Goal: Task Accomplishment & Management: Use online tool/utility

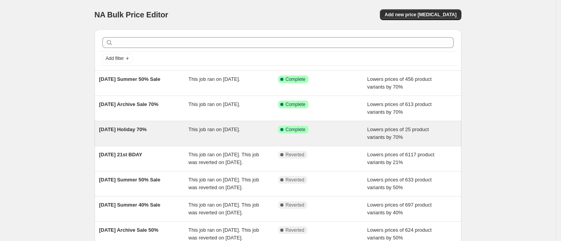
click at [137, 127] on span "[DATE] Holiday 70%" at bounding box center [123, 129] width 48 height 6
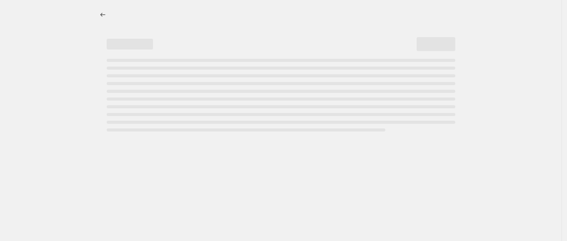
select select "percentage"
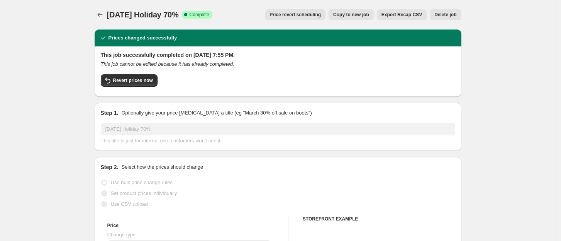
select select "collection"
click at [131, 84] on button "Revert prices now" at bounding box center [129, 80] width 57 height 12
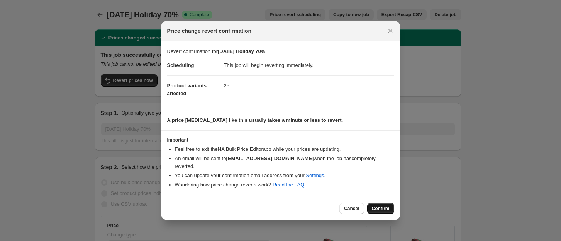
click at [387, 205] on span "Confirm" at bounding box center [381, 208] width 18 height 6
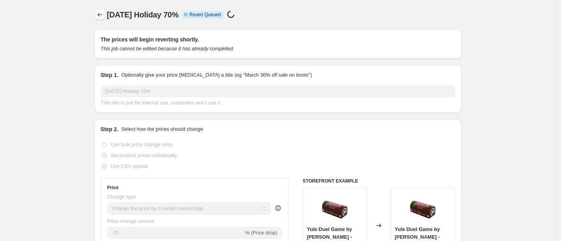
click at [104, 17] on icon "Price change jobs" at bounding box center [100, 15] width 8 height 8
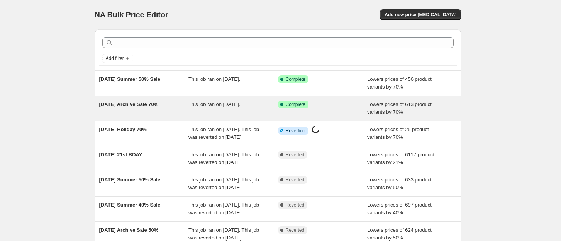
click at [151, 102] on span "[DATE] Archive Sale 70%" at bounding box center [128, 104] width 59 height 6
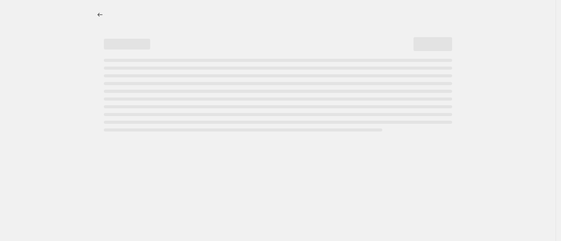
select select "percentage"
select select "collection"
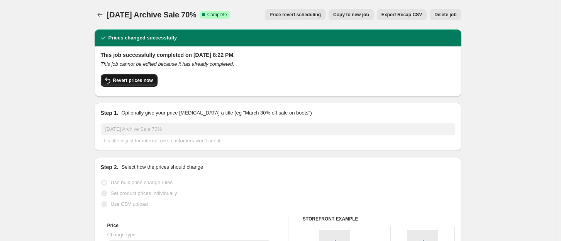
click at [131, 81] on span "Revert prices now" at bounding box center [133, 80] width 40 height 6
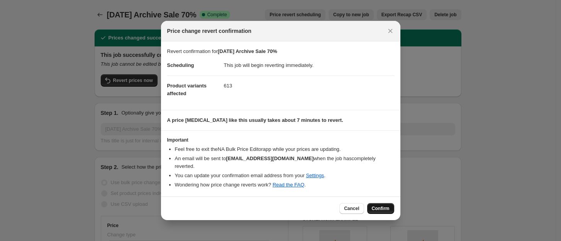
click at [383, 209] on button "Confirm" at bounding box center [380, 208] width 27 height 11
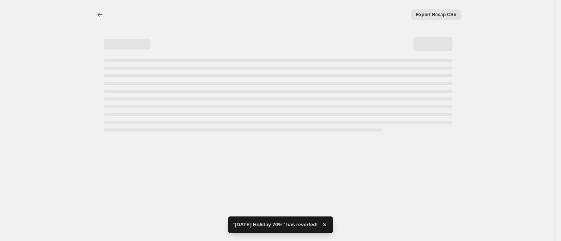
select select "percentage"
select select "collection"
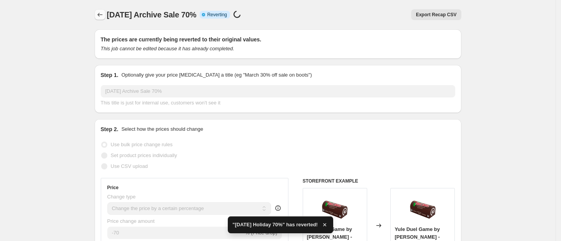
click at [99, 14] on icon "Price change jobs" at bounding box center [100, 15] width 8 height 8
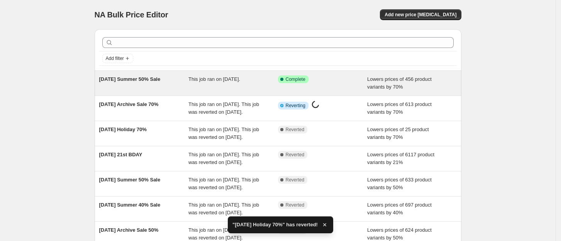
click at [129, 79] on span "[DATE] Summer 50% Sale" at bounding box center [129, 79] width 61 height 6
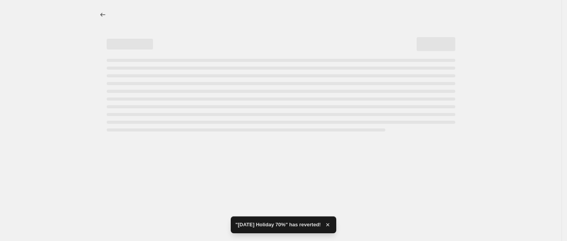
select select "percentage"
select select "collection"
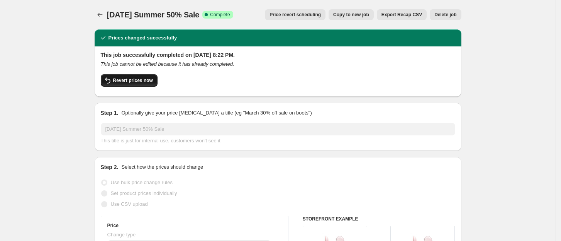
click at [130, 82] on span "Revert prices now" at bounding box center [133, 80] width 40 height 6
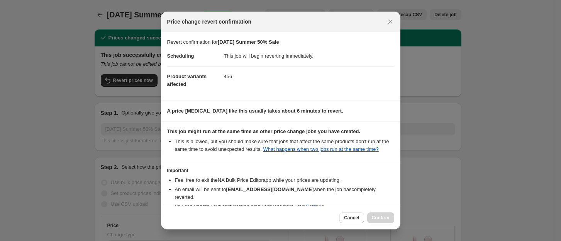
select select "percentage"
select select "collection"
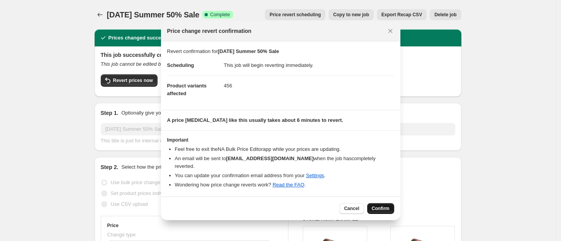
click at [386, 205] on span "Confirm" at bounding box center [381, 208] width 18 height 6
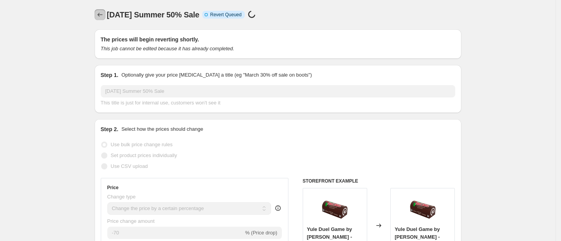
click at [105, 17] on button "Price change jobs" at bounding box center [100, 14] width 11 height 11
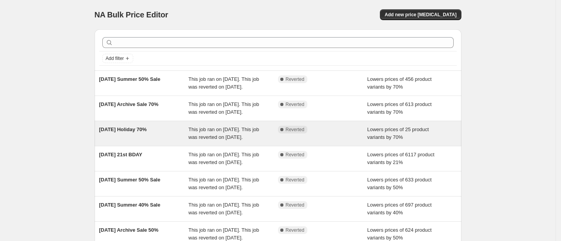
click at [128, 132] on span "[DATE] Holiday 70%" at bounding box center [123, 129] width 48 height 6
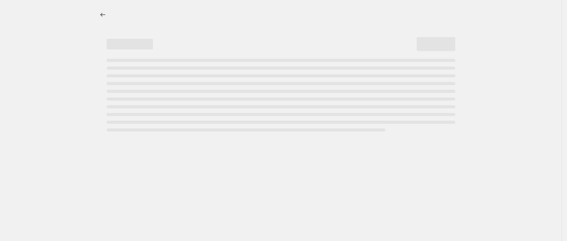
select select "percentage"
select select "collection"
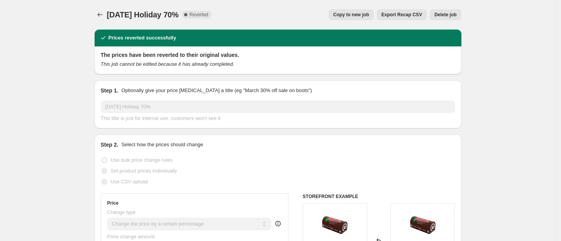
click at [360, 11] on button "Copy to new job" at bounding box center [351, 14] width 45 height 11
select select "percentage"
select select "collection"
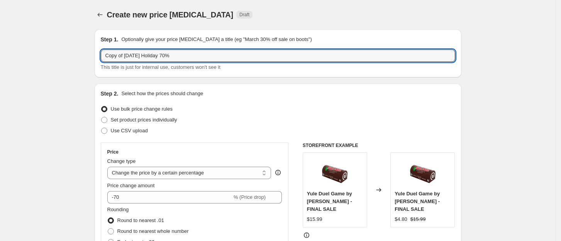
drag, startPoint x: 127, startPoint y: 56, endPoint x: 50, endPoint y: 39, distance: 79.5
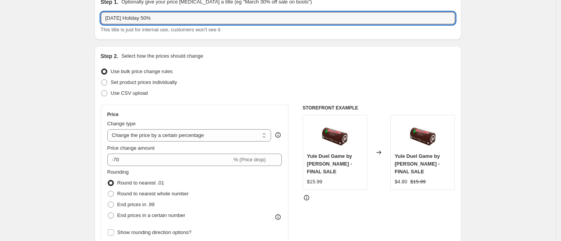
scroll to position [38, 0]
type input "[DATE] Holiday 50%"
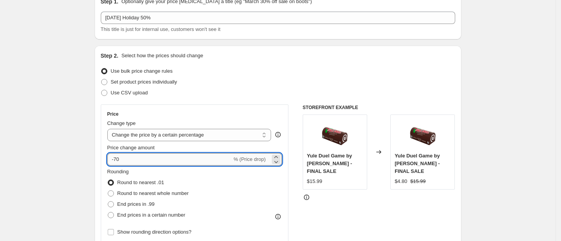
click at [152, 158] on input "-70" at bounding box center [169, 159] width 125 height 12
type input "-7"
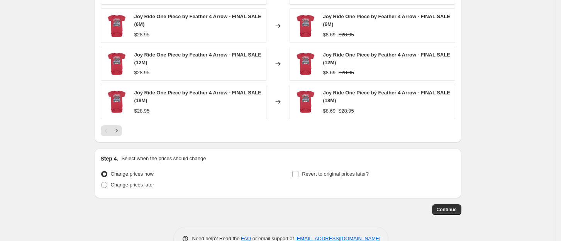
scroll to position [618, 0]
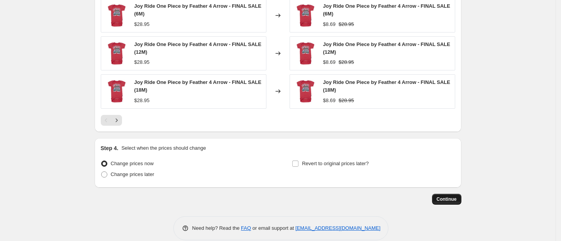
type input "-50"
click at [446, 202] on span "Continue" at bounding box center [447, 199] width 20 height 6
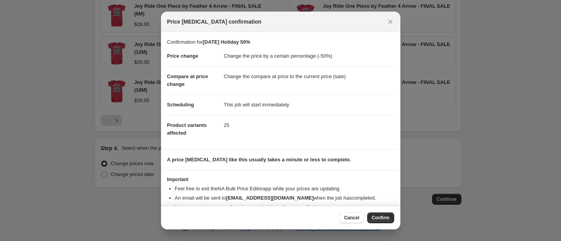
scroll to position [12, 0]
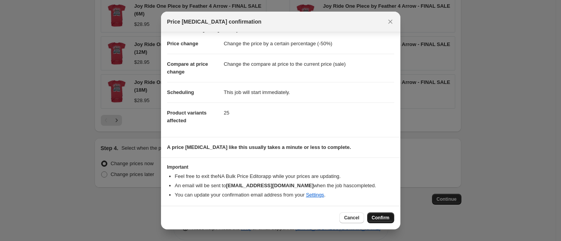
click at [382, 216] on span "Confirm" at bounding box center [381, 217] width 18 height 6
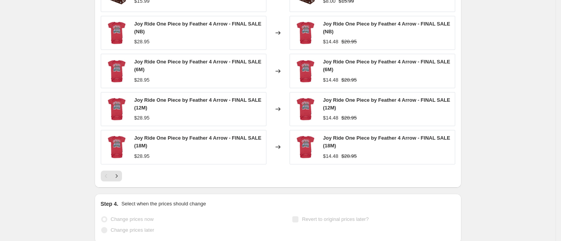
select select "percentage"
select select "collection"
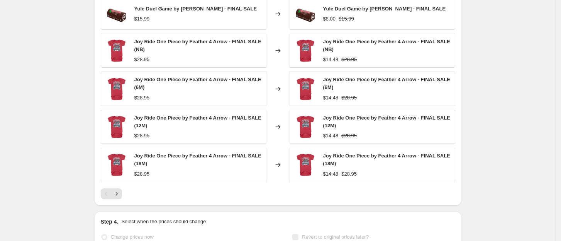
scroll to position [0, 0]
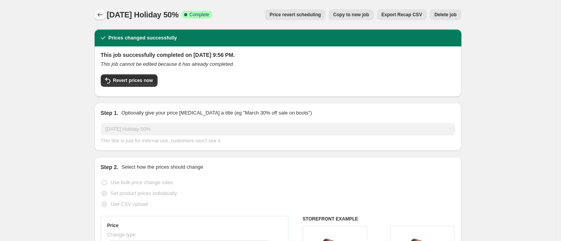
click at [98, 14] on button "Price change jobs" at bounding box center [100, 14] width 11 height 11
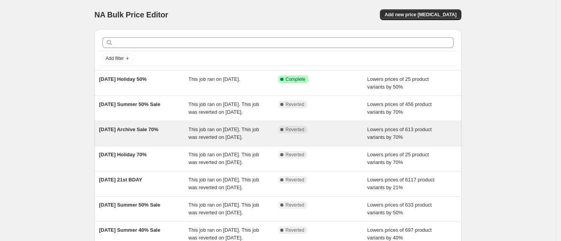
click at [126, 141] on div "[DATE] Archive Sale 70%" at bounding box center [144, 133] width 90 height 15
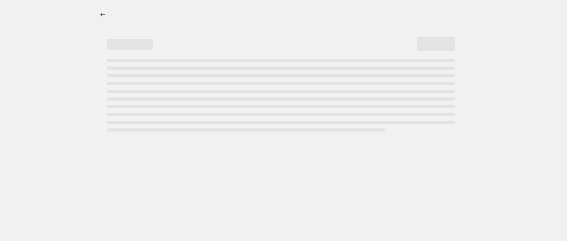
select select "percentage"
select select "collection"
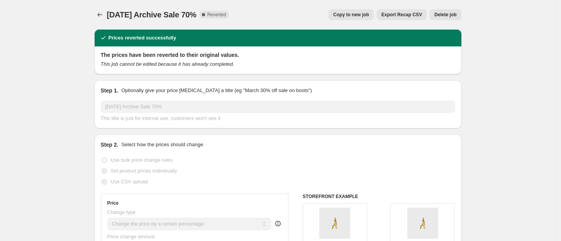
click at [357, 17] on span "Copy to new job" at bounding box center [351, 15] width 36 height 6
select select "percentage"
select select "collection"
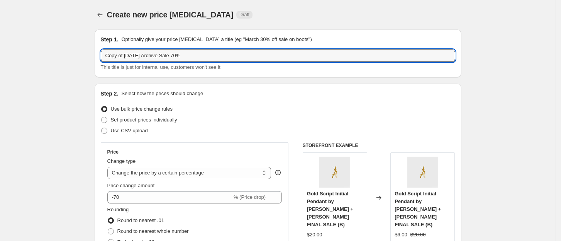
drag, startPoint x: 128, startPoint y: 56, endPoint x: 66, endPoint y: 46, distance: 63.1
type input "[DATE] Archive Sale 50%"
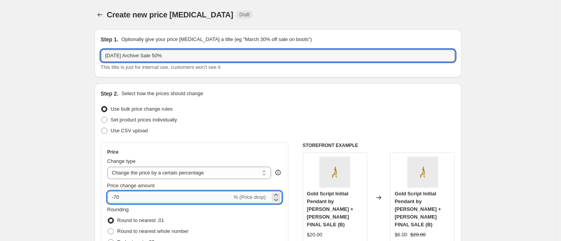
click at [127, 191] on input "-70" at bounding box center [169, 197] width 125 height 12
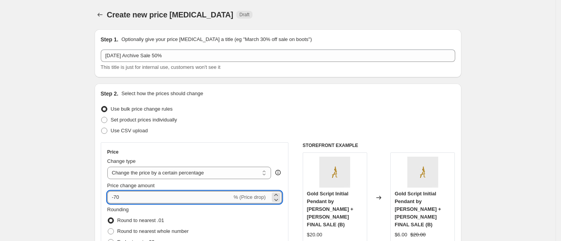
type input "-7"
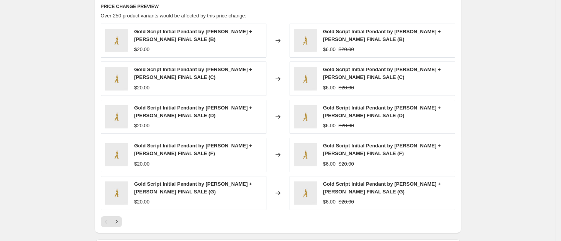
scroll to position [630, 0]
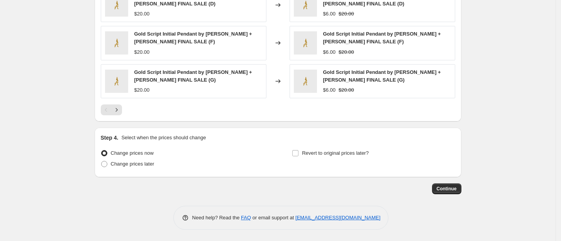
type input "-50"
click at [300, 187] on div "Continue" at bounding box center [278, 188] width 367 height 11
click at [460, 188] on button "Continue" at bounding box center [446, 188] width 29 height 11
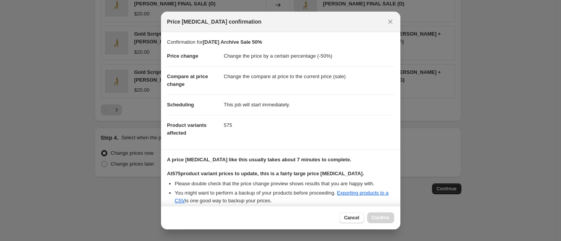
scroll to position [79, 0]
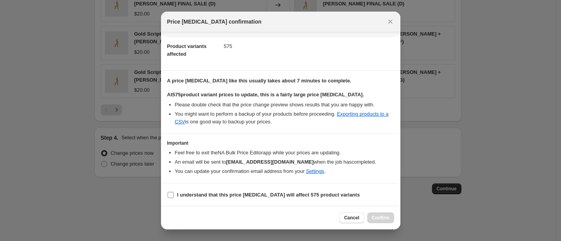
click at [171, 196] on input "I understand that this price [MEDICAL_DATA] will affect 575 product variants" at bounding box center [171, 195] width 6 height 6
checkbox input "true"
click at [382, 221] on button "Confirm" at bounding box center [380, 217] width 27 height 11
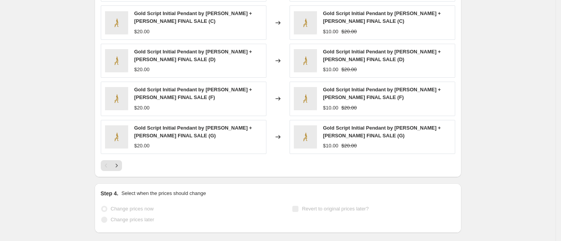
scroll to position [651, 0]
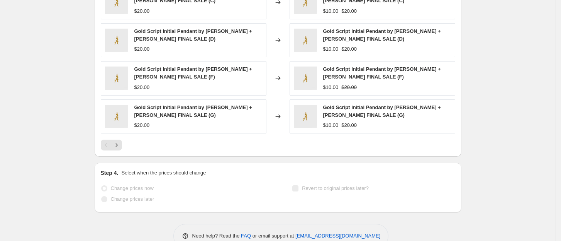
select select "percentage"
select select "collection"
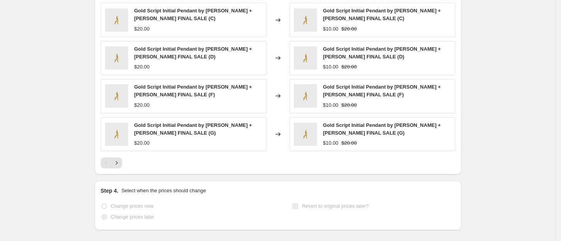
scroll to position [0, 0]
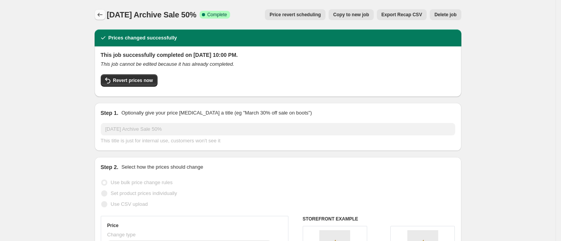
click at [102, 17] on icon "Price change jobs" at bounding box center [100, 15] width 8 height 8
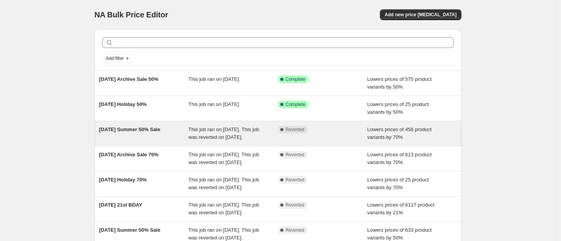
click at [127, 128] on span "[DATE] Summer 50% Sale" at bounding box center [129, 129] width 61 height 6
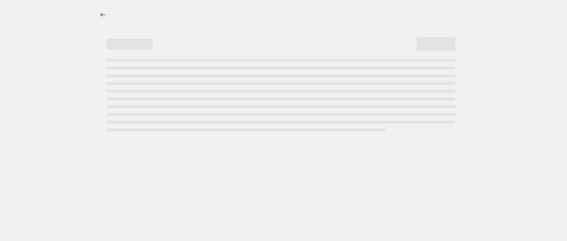
select select "percentage"
select select "collection"
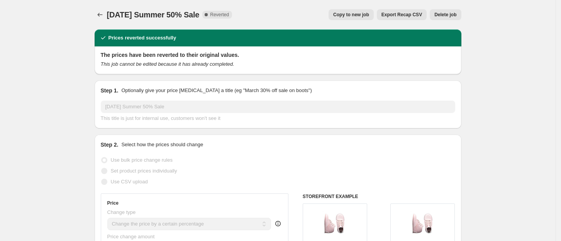
click at [349, 14] on span "Copy to new job" at bounding box center [351, 15] width 36 height 6
select select "percentage"
select select "collection"
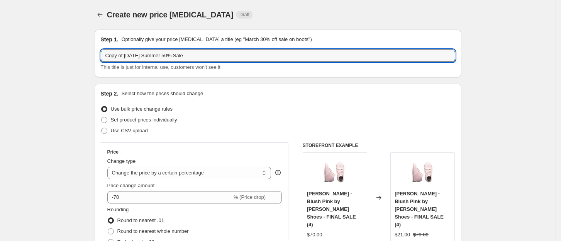
drag, startPoint x: 126, startPoint y: 56, endPoint x: 53, endPoint y: 42, distance: 74.6
click at [150, 54] on input "[DATE] Summer 50% Sale" at bounding box center [278, 55] width 355 height 12
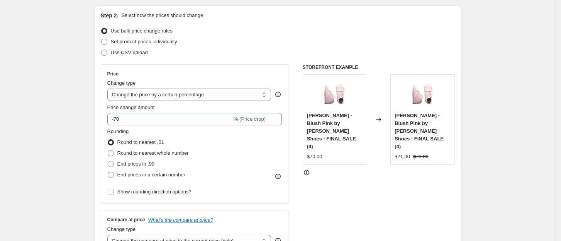
scroll to position [80, 0]
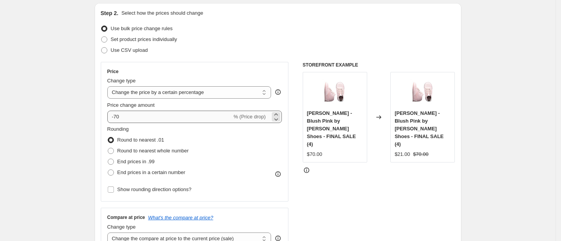
type input "[DATE] Summer 25% Sale"
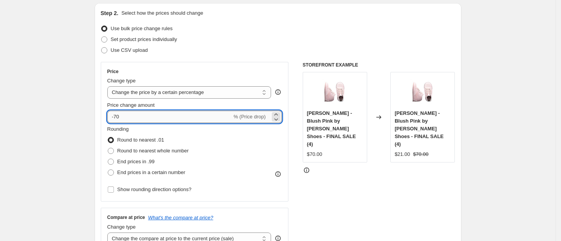
click at [148, 115] on input "-70" at bounding box center [169, 116] width 125 height 12
type input "-7"
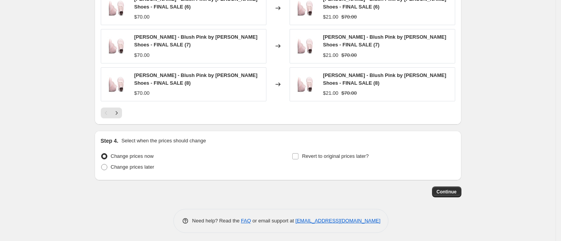
scroll to position [630, 0]
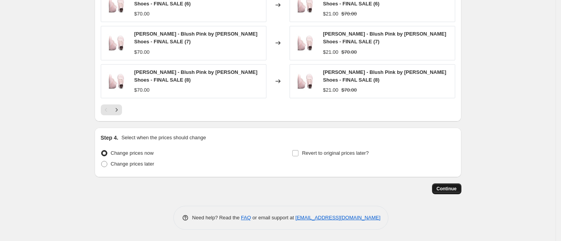
type input "-25"
click at [445, 189] on span "Continue" at bounding box center [447, 188] width 20 height 6
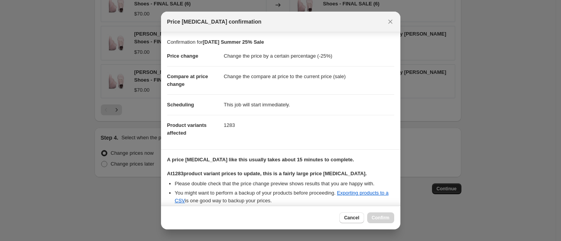
scroll to position [127, 0]
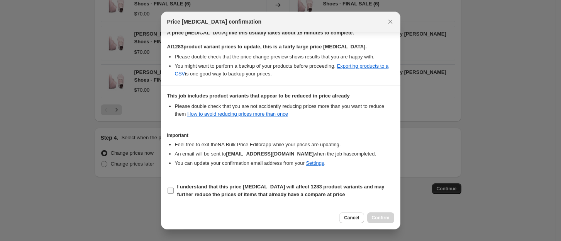
click at [173, 191] on input "I understand that this price [MEDICAL_DATA] will affect 1283 product variants a…" at bounding box center [171, 190] width 6 height 6
checkbox input "true"
click at [380, 212] on button "Confirm" at bounding box center [380, 217] width 27 height 11
